Goal: Information Seeking & Learning: Learn about a topic

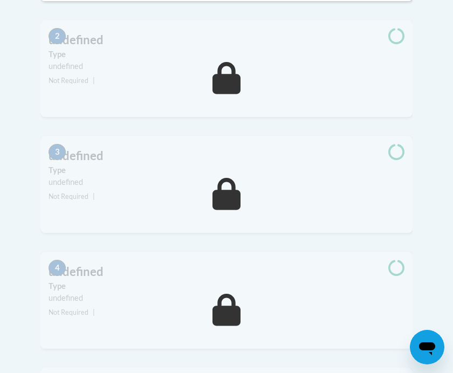
scroll to position [386, 0]
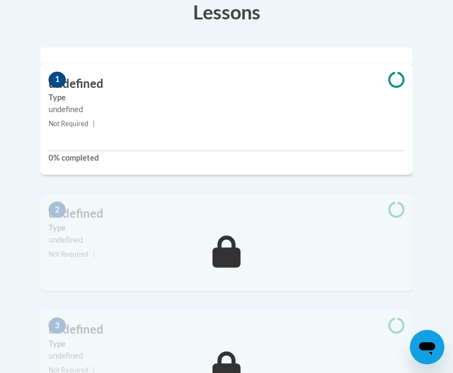
click at [397, 92] on label "Type" at bounding box center [227, 98] width 356 height 12
click at [355, 76] on h3 "undefined" at bounding box center [226, 84] width 372 height 17
click at [106, 76] on h3 "undefined" at bounding box center [226, 84] width 372 height 17
click at [59, 72] on span "1" at bounding box center [57, 80] width 17 height 16
click at [76, 76] on h3 "undefined" at bounding box center [226, 84] width 372 height 17
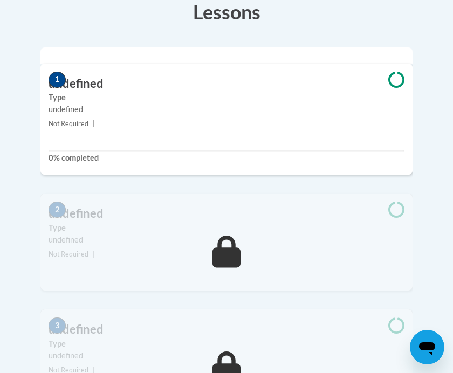
click at [85, 76] on h3 "undefined" at bounding box center [226, 84] width 372 height 17
click at [216, 92] on label "Type" at bounding box center [227, 98] width 356 height 12
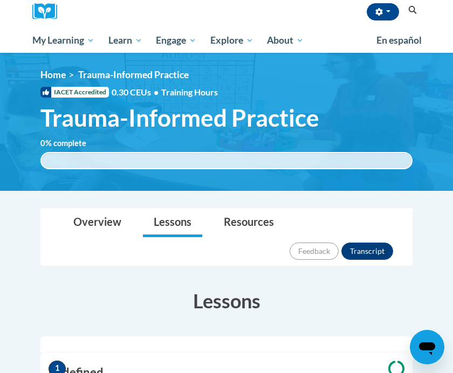
scroll to position [81, 0]
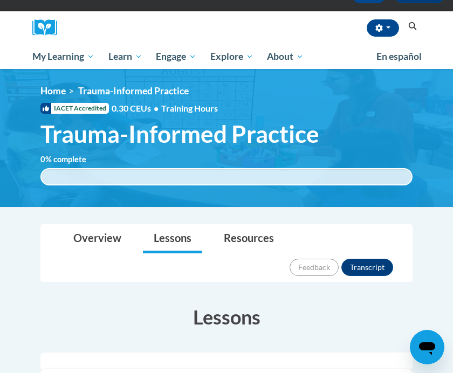
click at [163, 244] on link "Lessons" at bounding box center [172, 239] width 59 height 29
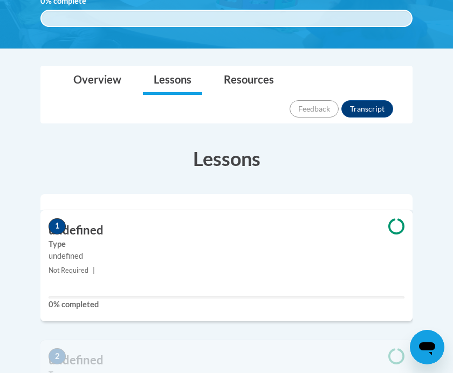
scroll to position [241, 0]
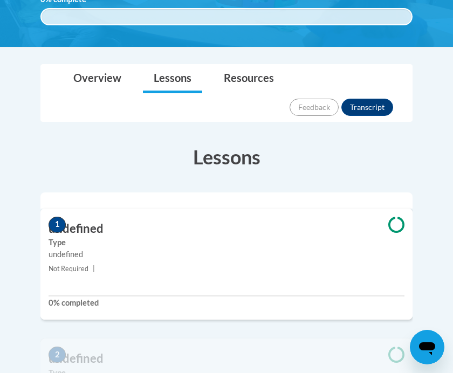
click at [390, 217] on icon at bounding box center [396, 225] width 16 height 16
click at [405, 217] on span at bounding box center [396, 226] width 32 height 18
click at [83, 221] on h3 "undefined" at bounding box center [226, 229] width 372 height 17
click at [63, 217] on span "1" at bounding box center [57, 225] width 17 height 16
click at [81, 297] on label "0% completed" at bounding box center [227, 303] width 356 height 12
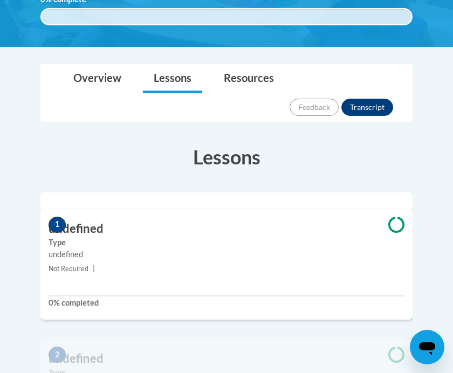
click at [92, 221] on h3 "undefined" at bounding box center [226, 229] width 372 height 17
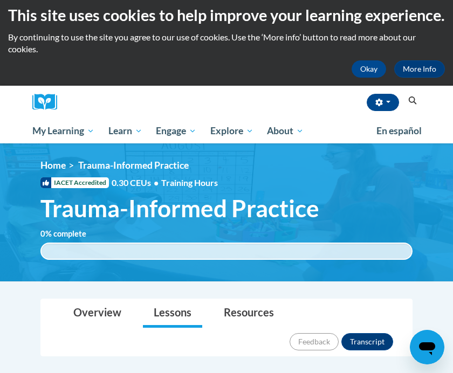
scroll to position [0, 0]
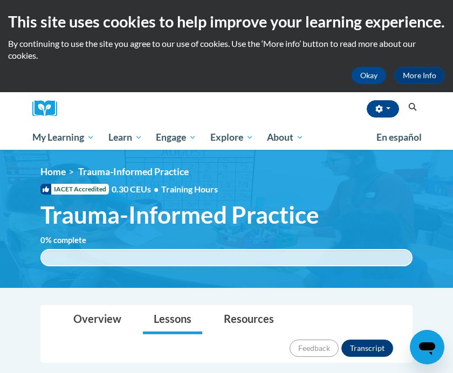
click at [390, 103] on button "button" at bounding box center [383, 108] width 32 height 17
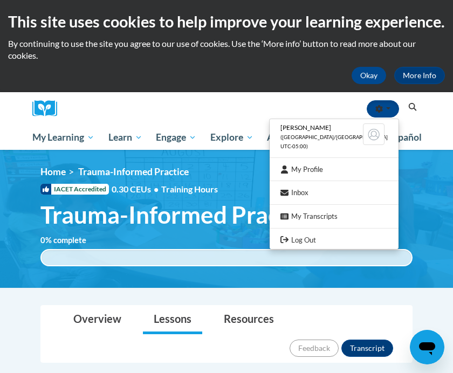
click at [99, 312] on div at bounding box center [226, 186] width 453 height 373
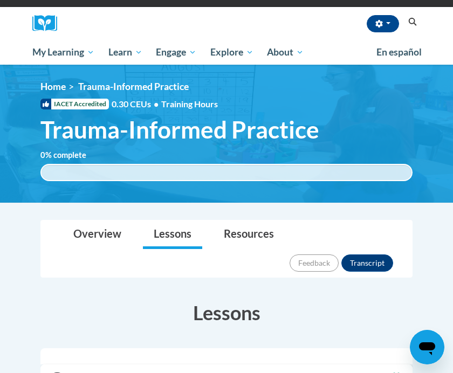
scroll to position [88, 0]
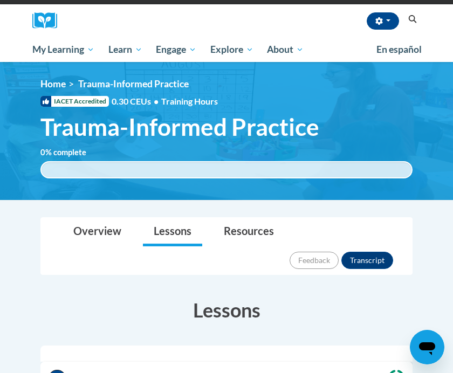
click at [175, 236] on link "Lessons" at bounding box center [172, 232] width 59 height 29
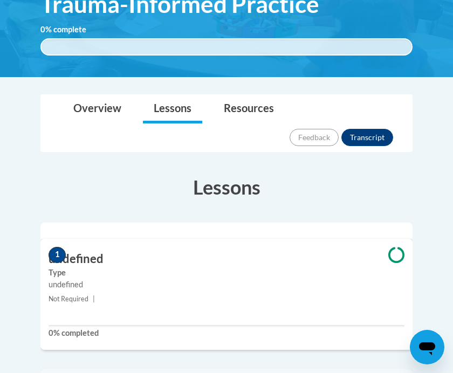
scroll to position [192, 0]
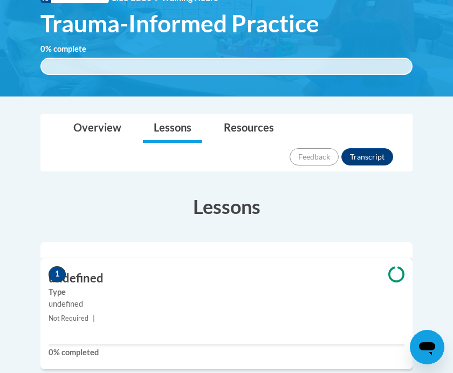
click at [79, 286] on label "Type" at bounding box center [227, 292] width 356 height 12
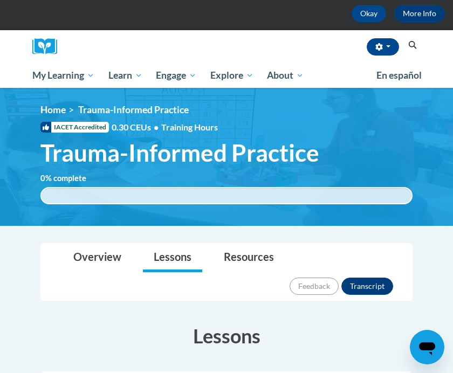
scroll to position [62, 0]
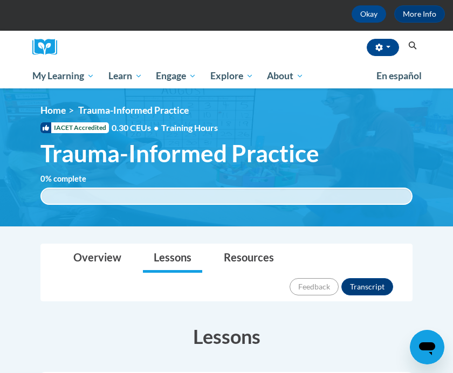
click at [233, 164] on span "Trauma-Informed Practice" at bounding box center [179, 153] width 279 height 29
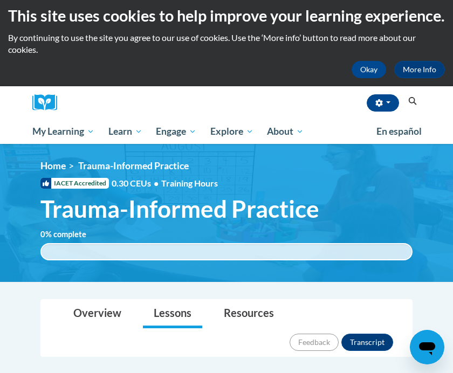
scroll to position [0, 0]
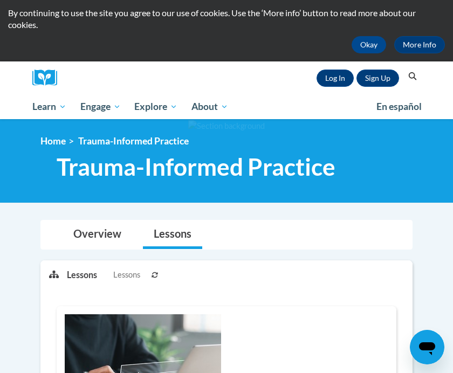
scroll to position [34, 0]
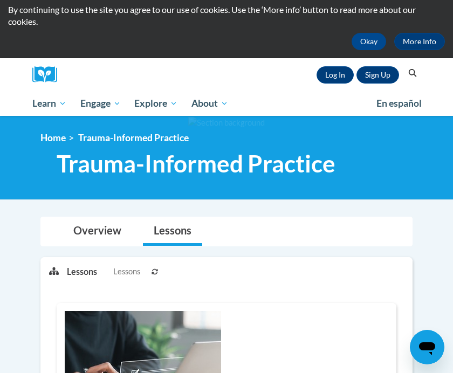
click at [336, 76] on link "Log In" at bounding box center [335, 74] width 37 height 17
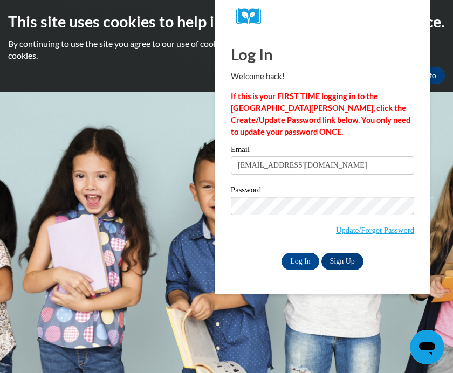
type input "Angelahayes1128@gmail.com"
click at [300, 261] on input "Log In" at bounding box center [301, 261] width 38 height 17
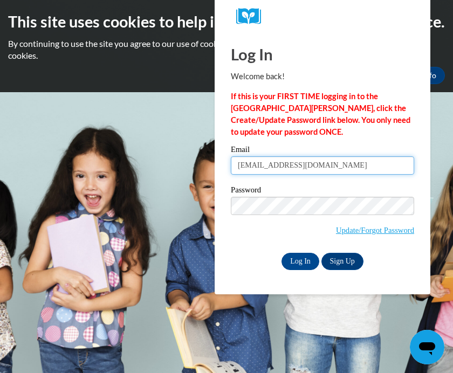
click at [300, 261] on input "Log In" at bounding box center [301, 261] width 38 height 17
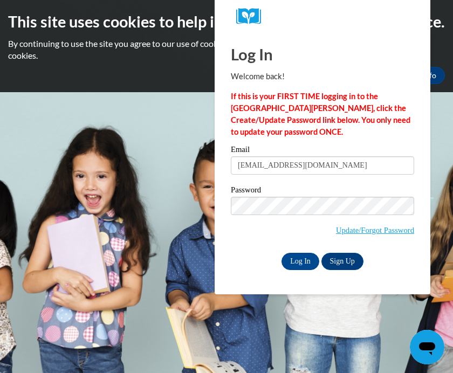
click at [294, 259] on input "Log In" at bounding box center [301, 261] width 38 height 17
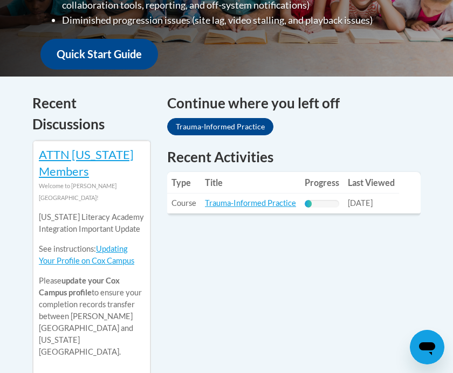
scroll to position [421, 0]
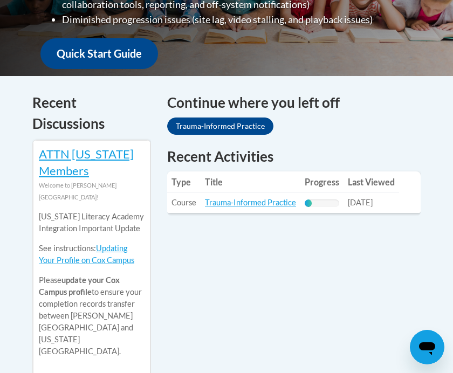
click at [256, 201] on link "Trauma-Informed Practice" at bounding box center [250, 202] width 91 height 9
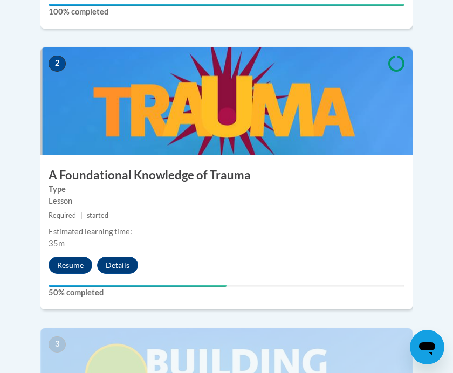
scroll to position [683, 0]
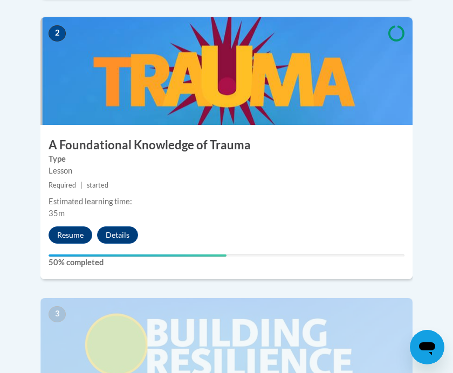
click at [64, 227] on button "Resume" at bounding box center [71, 235] width 44 height 17
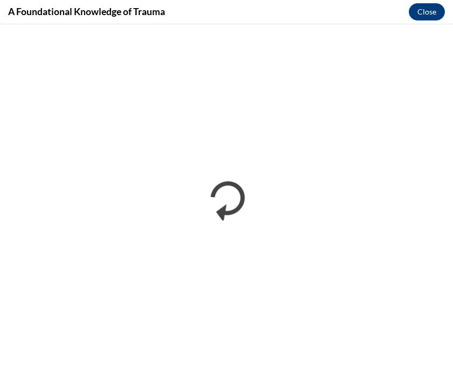
scroll to position [382, 0]
